Goal: Task Accomplishment & Management: Manage account settings

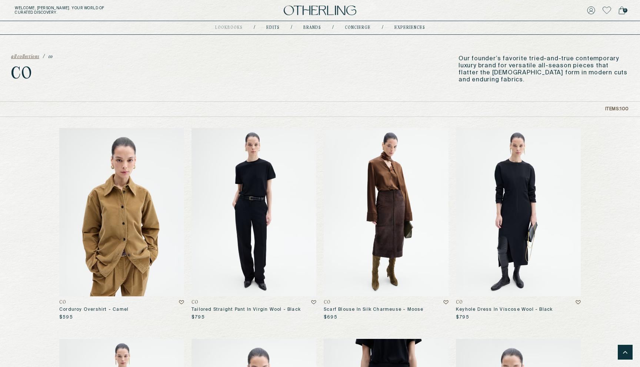
scroll to position [3097, 0]
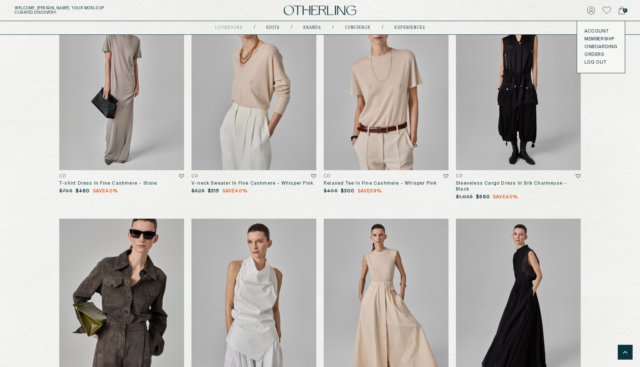
click at [596, 29] on link "Account" at bounding box center [600, 32] width 33 height 6
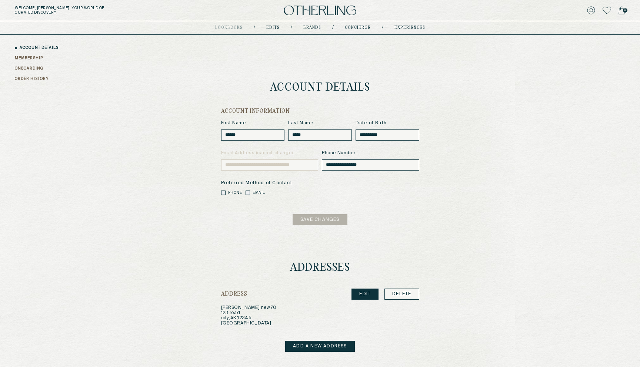
click at [37, 78] on link "ORDER HISTORY" at bounding box center [32, 79] width 34 height 6
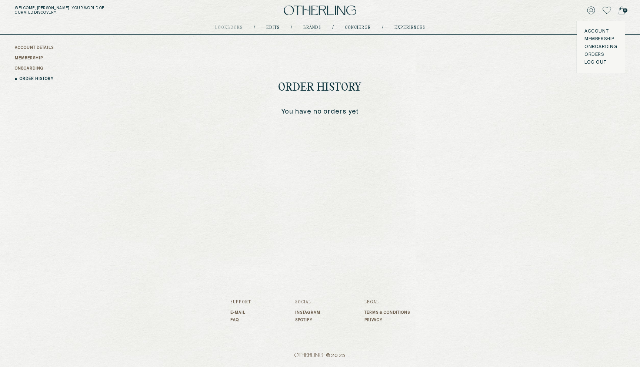
click at [47, 49] on link "ACCOUNT DETAILS" at bounding box center [34, 48] width 39 height 6
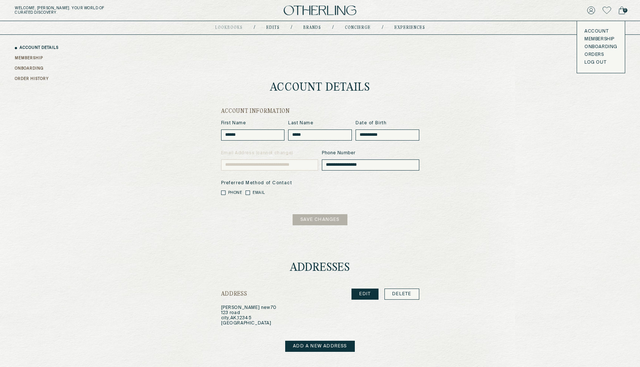
click at [593, 63] on button "LOG OUT" at bounding box center [595, 63] width 22 height 6
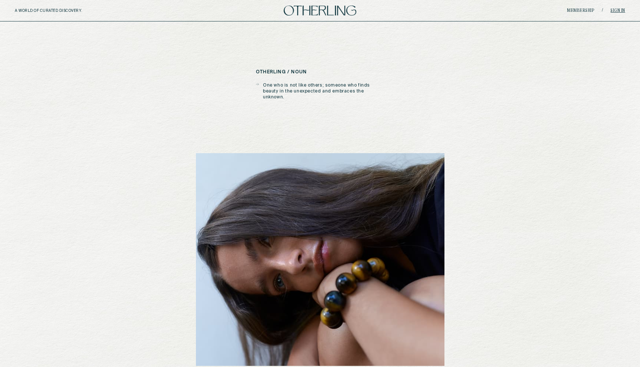
click at [617, 10] on link "Sign in" at bounding box center [617, 11] width 15 height 4
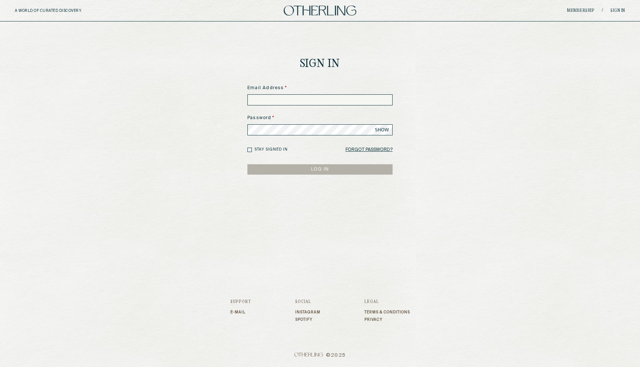
click at [279, 102] on input at bounding box center [319, 99] width 145 height 11
type input "**********"
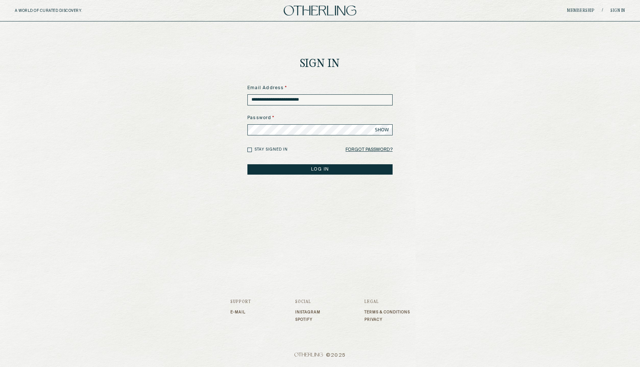
click at [247, 164] on button "LOG IN" at bounding box center [319, 169] width 145 height 10
